Goal: Browse casually

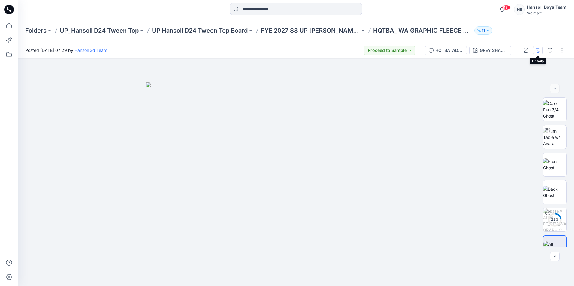
click at [276, 50] on icon "button" at bounding box center [538, 50] width 5 height 5
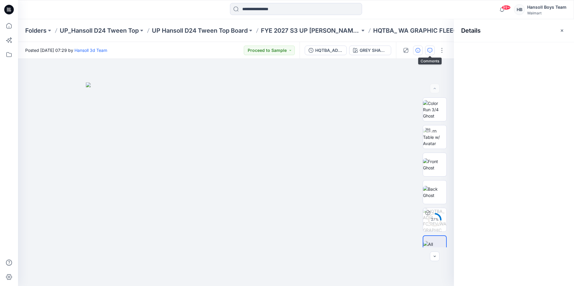
click at [276, 51] on button "button" at bounding box center [430, 51] width 10 height 10
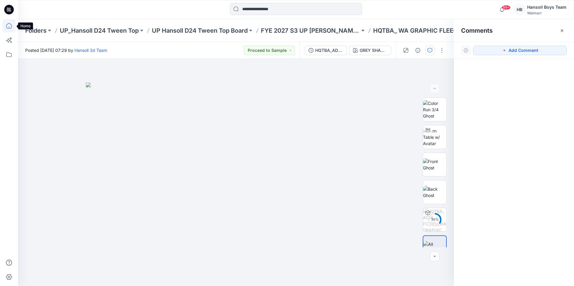
click at [9, 24] on icon at bounding box center [8, 25] width 13 height 13
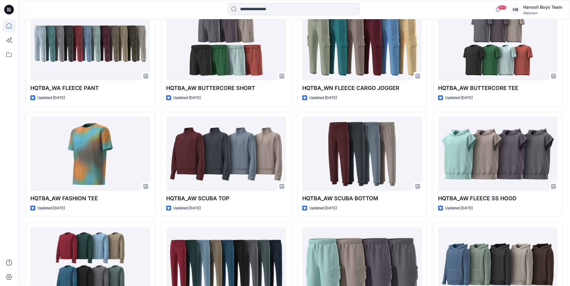
scroll to position [876, 0]
